Goal: Complete application form: Complete application form

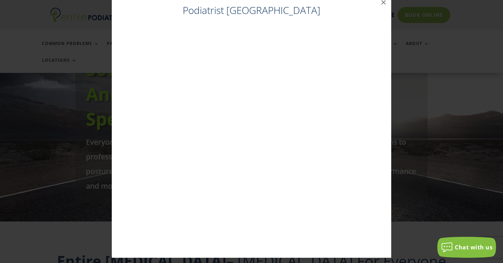
scroll to position [14, 0]
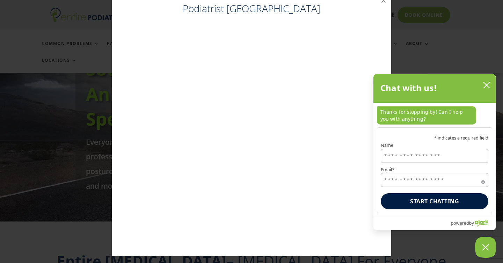
click at [394, 153] on input "Name" at bounding box center [435, 156] width 108 height 14
click at [394, 157] on input "Name" at bounding box center [435, 156] width 108 height 14
click at [385, 168] on label "Email*" at bounding box center [435, 170] width 108 height 5
click at [385, 173] on input "Email*" at bounding box center [435, 180] width 108 height 14
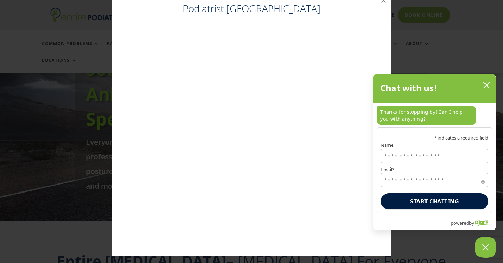
click at [389, 159] on input "Name" at bounding box center [435, 156] width 108 height 14
click at [451, 157] on input "Name" at bounding box center [435, 156] width 108 height 14
click at [485, 89] on icon "close chatbox" at bounding box center [486, 85] width 7 height 7
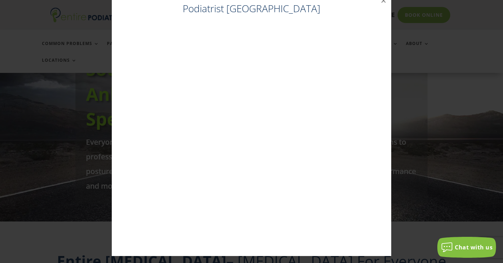
click at [409, 157] on div "Podiatrist [GEOGRAPHIC_DATA] ×" at bounding box center [251, 124] width 497 height 277
